Goal: Task Accomplishment & Management: Manage account settings

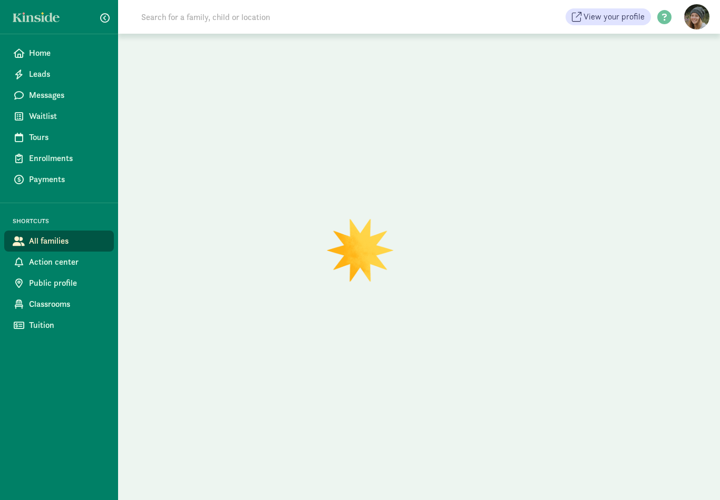
click at [282, 16] on input at bounding box center [283, 16] width 296 height 21
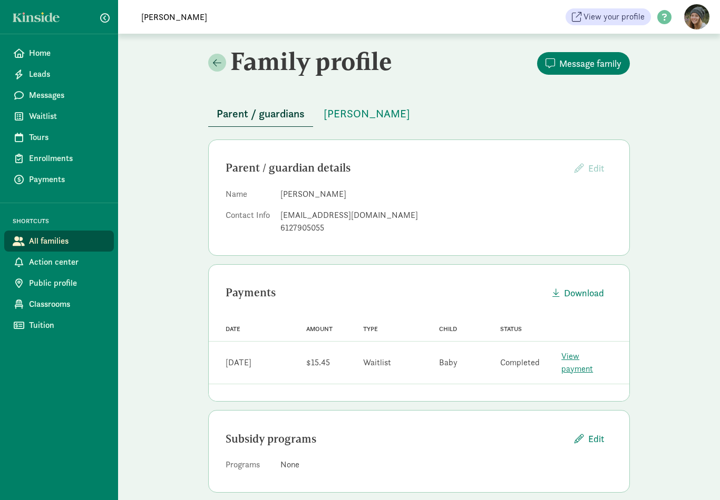
type input "[PERSON_NAME]"
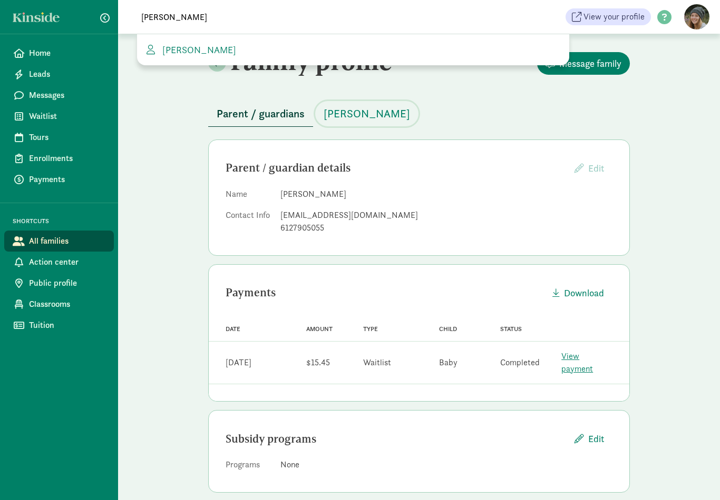
click at [363, 114] on span "[PERSON_NAME]" at bounding box center [366, 113] width 86 height 17
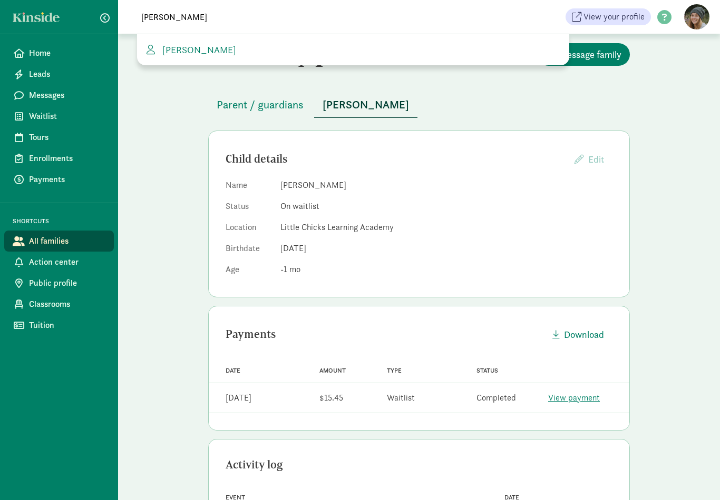
scroll to position [8, 0]
click at [284, 106] on span "Parent / guardians" at bounding box center [260, 105] width 87 height 17
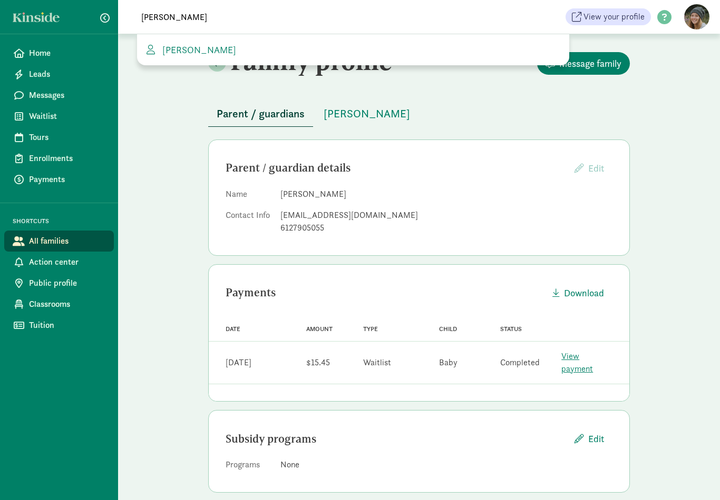
click at [191, 40] on div "[PERSON_NAME]" at bounding box center [353, 49] width 432 height 31
click at [205, 54] on span "[PERSON_NAME]" at bounding box center [197, 50] width 78 height 12
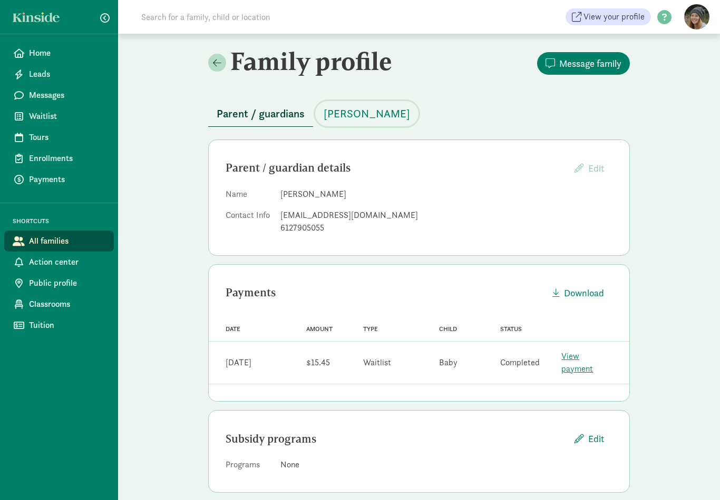
click at [367, 113] on span "[PERSON_NAME]" at bounding box center [366, 113] width 86 height 17
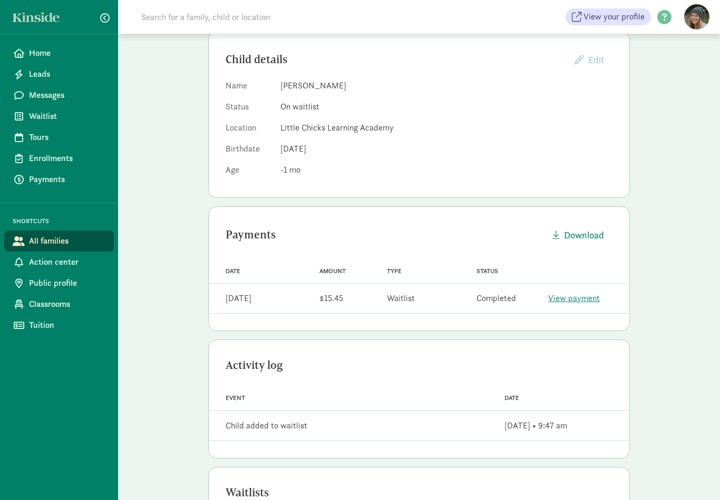
scroll to position [181, 0]
